Goal: Complete application form: Complete application form

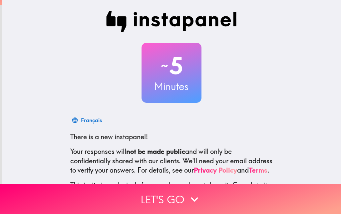
scroll to position [64, 0]
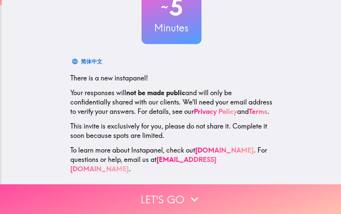
click at [183, 193] on button "Let's go" at bounding box center [170, 199] width 341 height 30
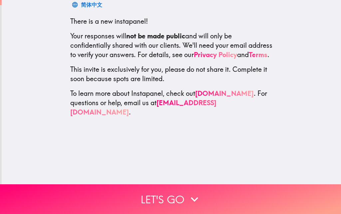
scroll to position [0, 0]
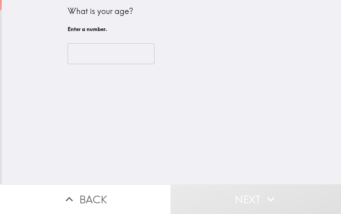
click at [122, 43] on div "​" at bounding box center [172, 53] width 208 height 37
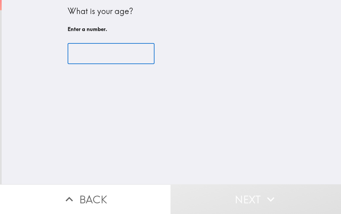
click at [118, 56] on input "number" at bounding box center [111, 53] width 87 height 21
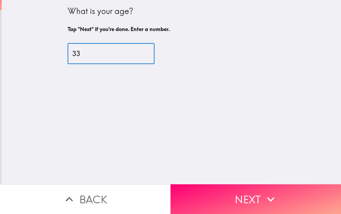
type input "33"
click at [226, 199] on button "Next" at bounding box center [256, 199] width 171 height 30
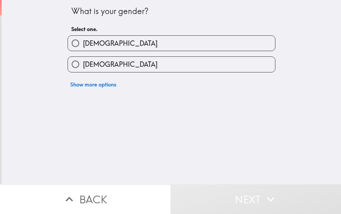
click at [258, 46] on label "[DEMOGRAPHIC_DATA]" at bounding box center [171, 43] width 207 height 15
click at [83, 46] on input "[DEMOGRAPHIC_DATA]" at bounding box center [75, 43] width 15 height 15
radio input "true"
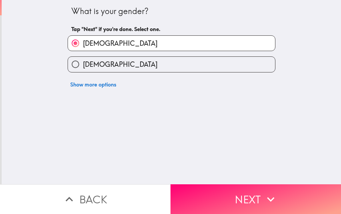
click at [223, 188] on button "Next" at bounding box center [256, 199] width 171 height 30
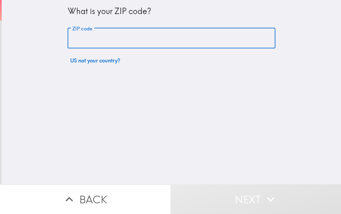
click at [180, 33] on input "ZIP code" at bounding box center [172, 38] width 208 height 21
click at [68, 33] on input "7870" at bounding box center [172, 38] width 208 height 21
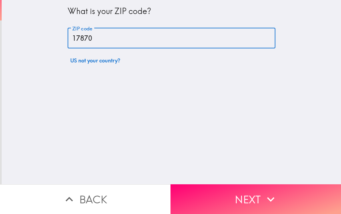
type input "17870"
click at [225, 167] on div "What is your ZIP code? ZIP code 17870 ZIP code US not your country?" at bounding box center [171, 92] width 339 height 184
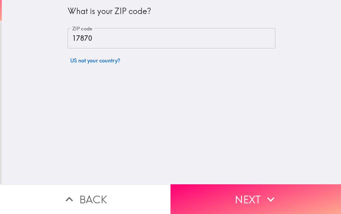
click at [223, 187] on button "Next" at bounding box center [256, 199] width 171 height 30
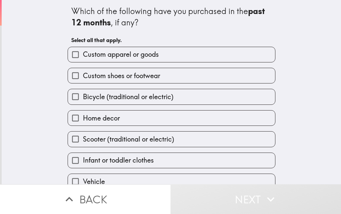
click at [158, 110] on div "Home decor" at bounding box center [172, 118] width 208 height 16
click at [152, 118] on label "Home decor" at bounding box center [171, 117] width 207 height 15
click at [83, 118] on input "Home decor" at bounding box center [75, 117] width 15 height 15
checkbox input "true"
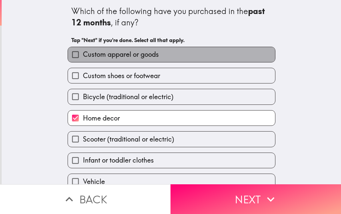
click at [243, 56] on label "Custom apparel or goods" at bounding box center [171, 54] width 207 height 15
click at [83, 56] on input "Custom apparel or goods" at bounding box center [75, 54] width 15 height 15
checkbox input "true"
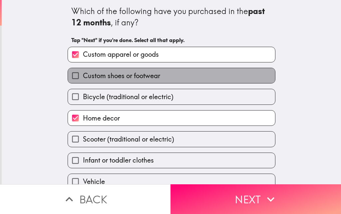
click at [230, 79] on label "Custom shoes or footwear" at bounding box center [171, 75] width 207 height 15
click at [83, 79] on input "Custom shoes or footwear" at bounding box center [75, 75] width 15 height 15
checkbox input "true"
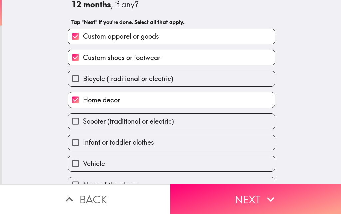
scroll to position [31, 0]
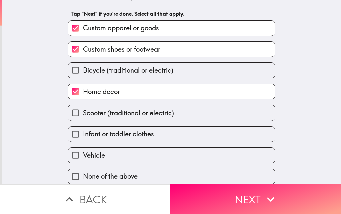
click at [205, 129] on label "Infant or toddler clothes" at bounding box center [171, 133] width 207 height 15
click at [83, 129] on input "Infant or toddler clothes" at bounding box center [75, 133] width 15 height 15
checkbox input "true"
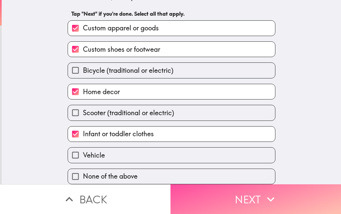
click at [214, 198] on button "Next" at bounding box center [256, 199] width 171 height 30
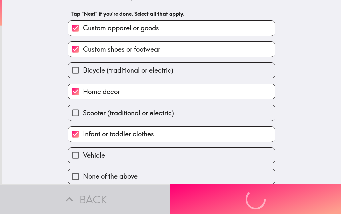
scroll to position [0, 0]
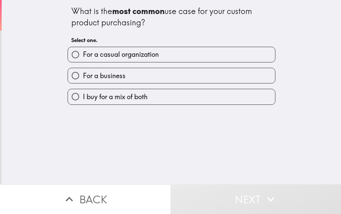
click at [197, 100] on label "I buy for a mix of both" at bounding box center [171, 96] width 207 height 15
click at [83, 100] on input "I buy for a mix of both" at bounding box center [75, 96] width 15 height 15
radio input "true"
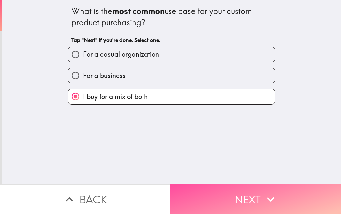
click at [220, 191] on button "Next" at bounding box center [256, 199] width 171 height 30
